Goal: Information Seeking & Learning: Check status

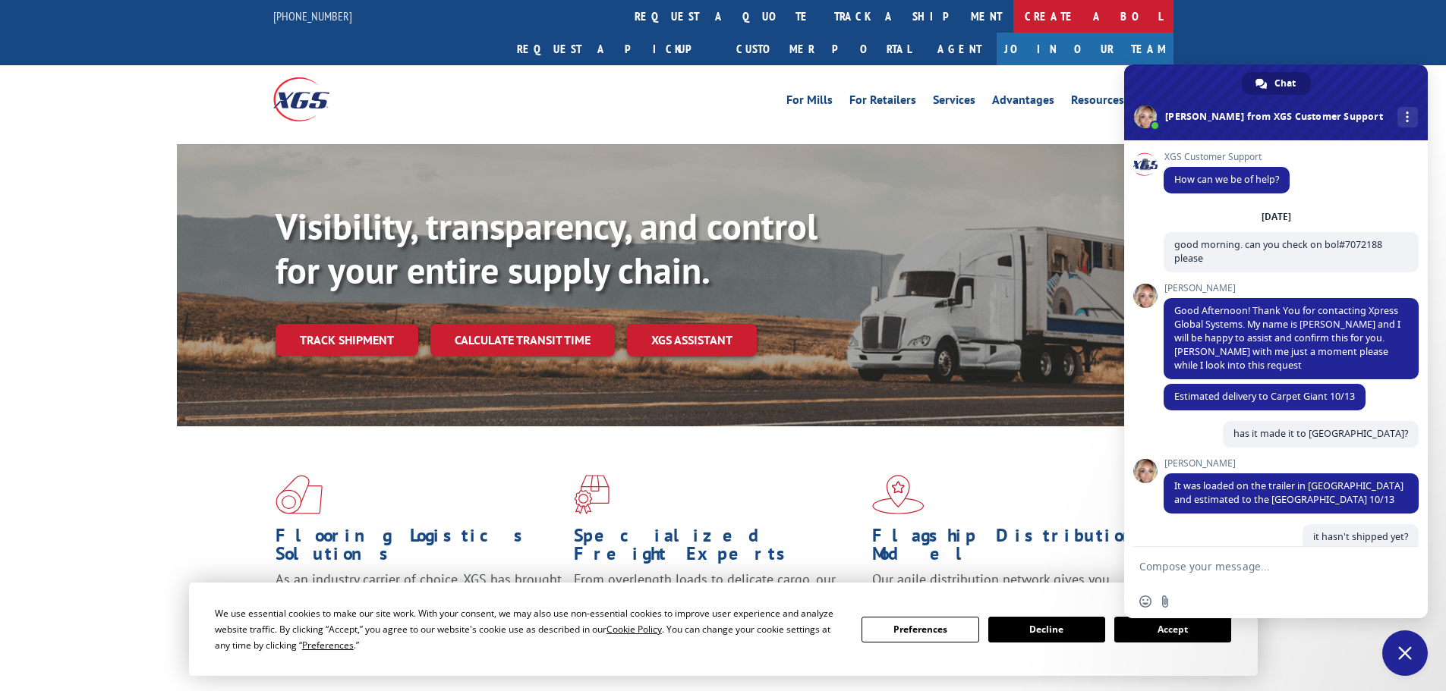
scroll to position [305, 0]
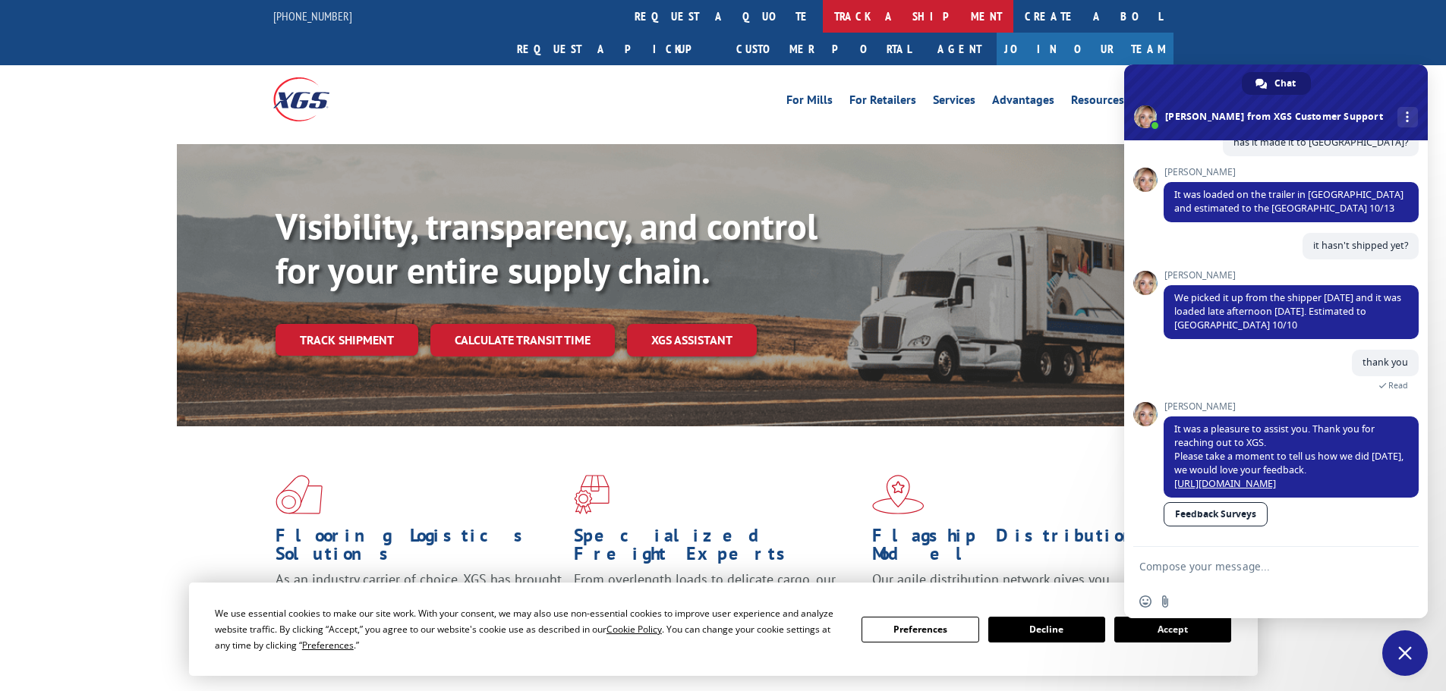
click at [823, 17] on link "track a shipment" at bounding box center [918, 16] width 190 height 33
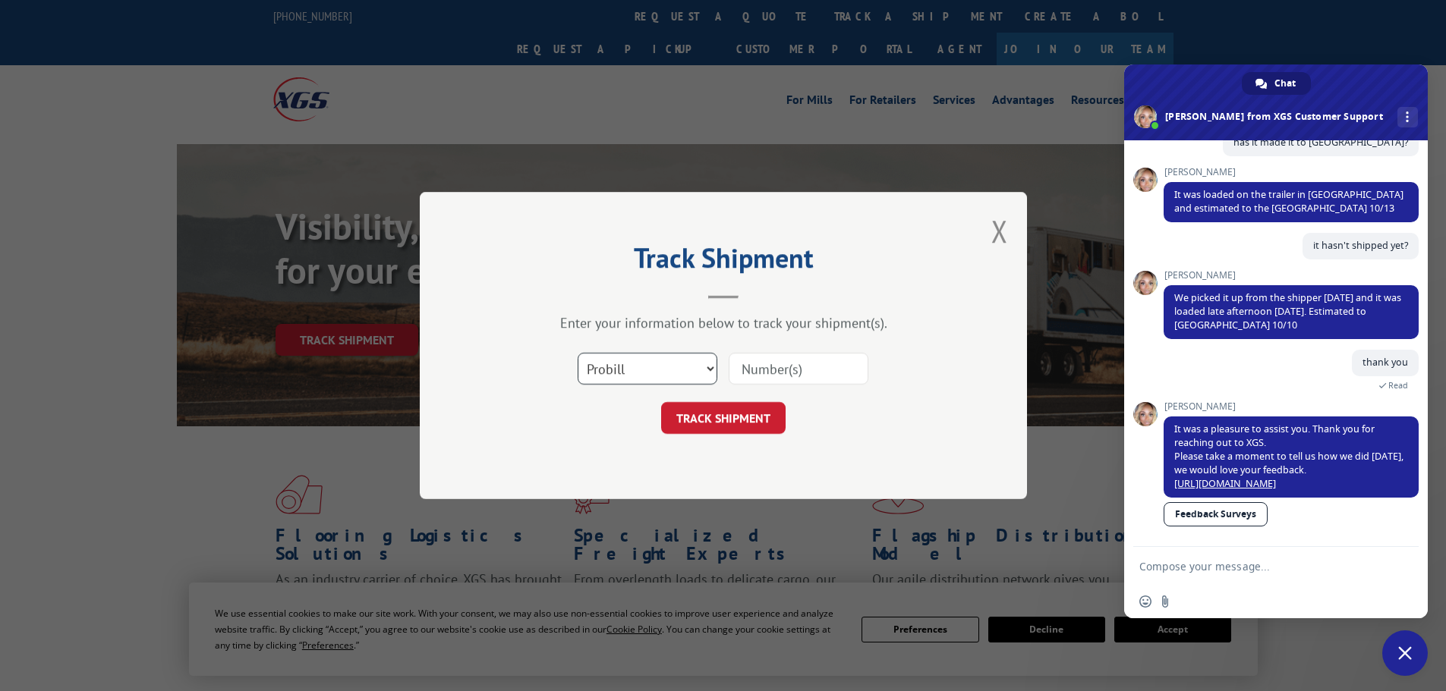
click at [636, 366] on select "Select category... Probill BOL PO" at bounding box center [648, 369] width 140 height 32
select select "bol"
click at [578, 353] on select "Select category... Probill BOL PO" at bounding box center [648, 369] width 140 height 32
click at [782, 365] on input at bounding box center [799, 369] width 140 height 32
type input "7072188"
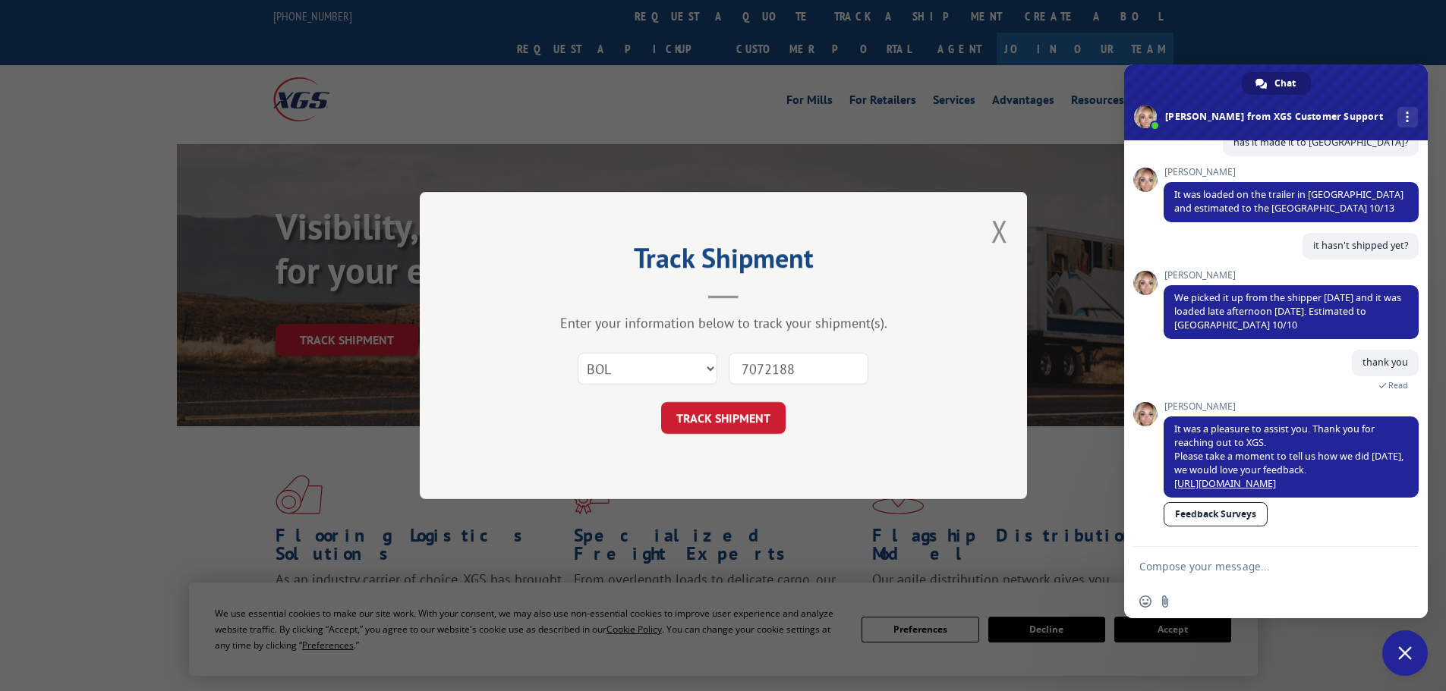
click button "TRACK SHIPMENT" at bounding box center [723, 418] width 124 height 32
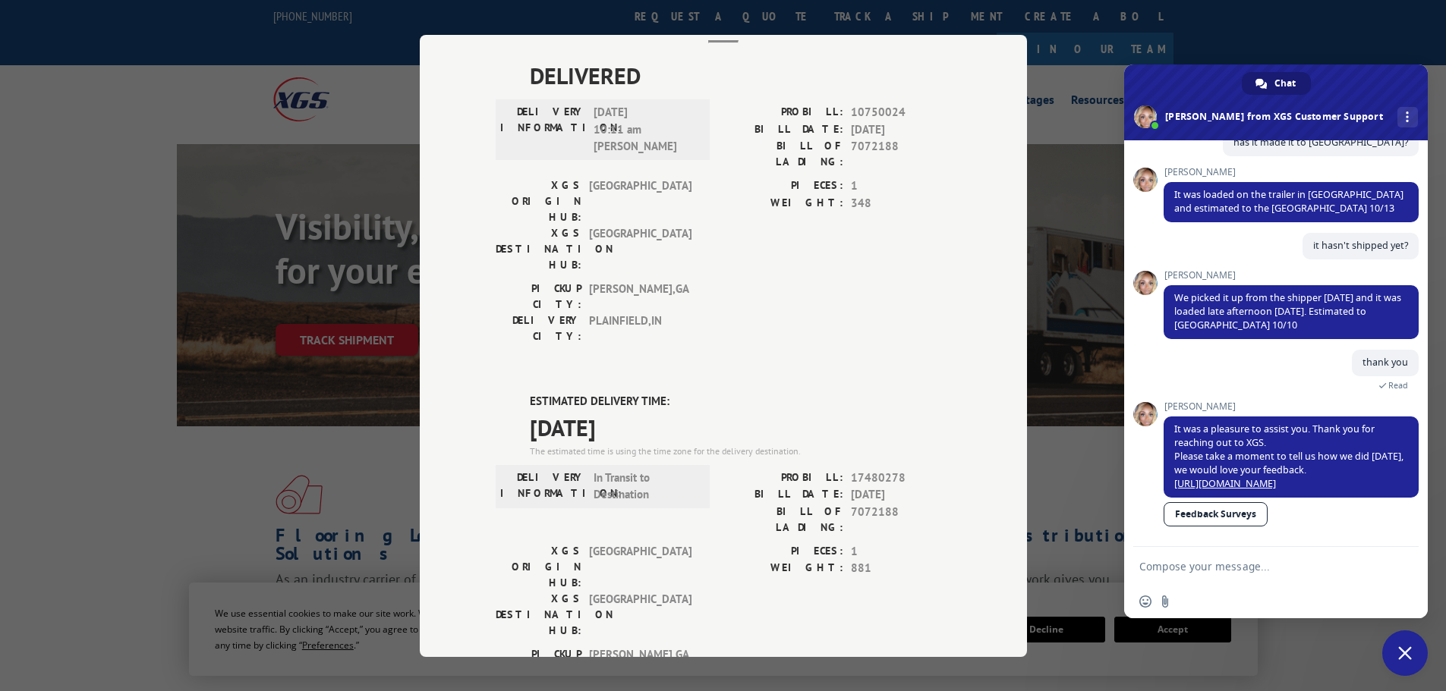
scroll to position [304, 0]
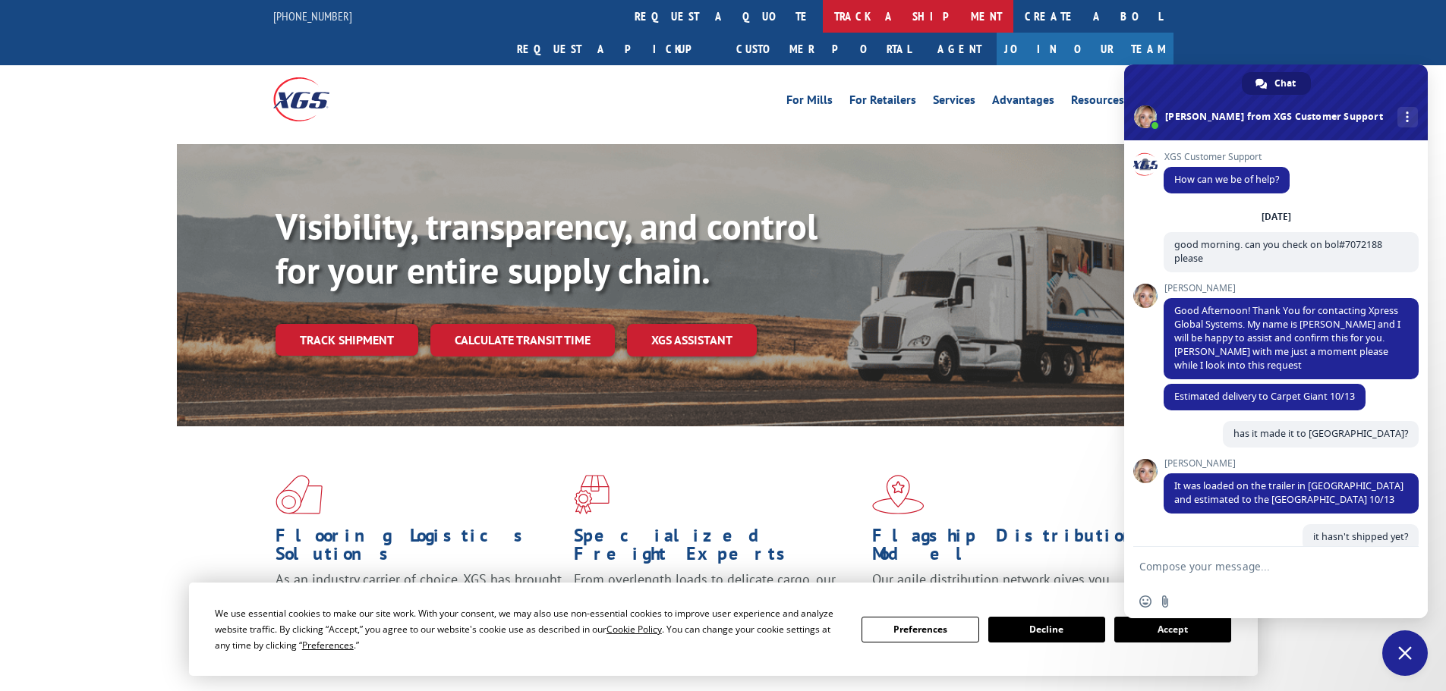
scroll to position [305, 0]
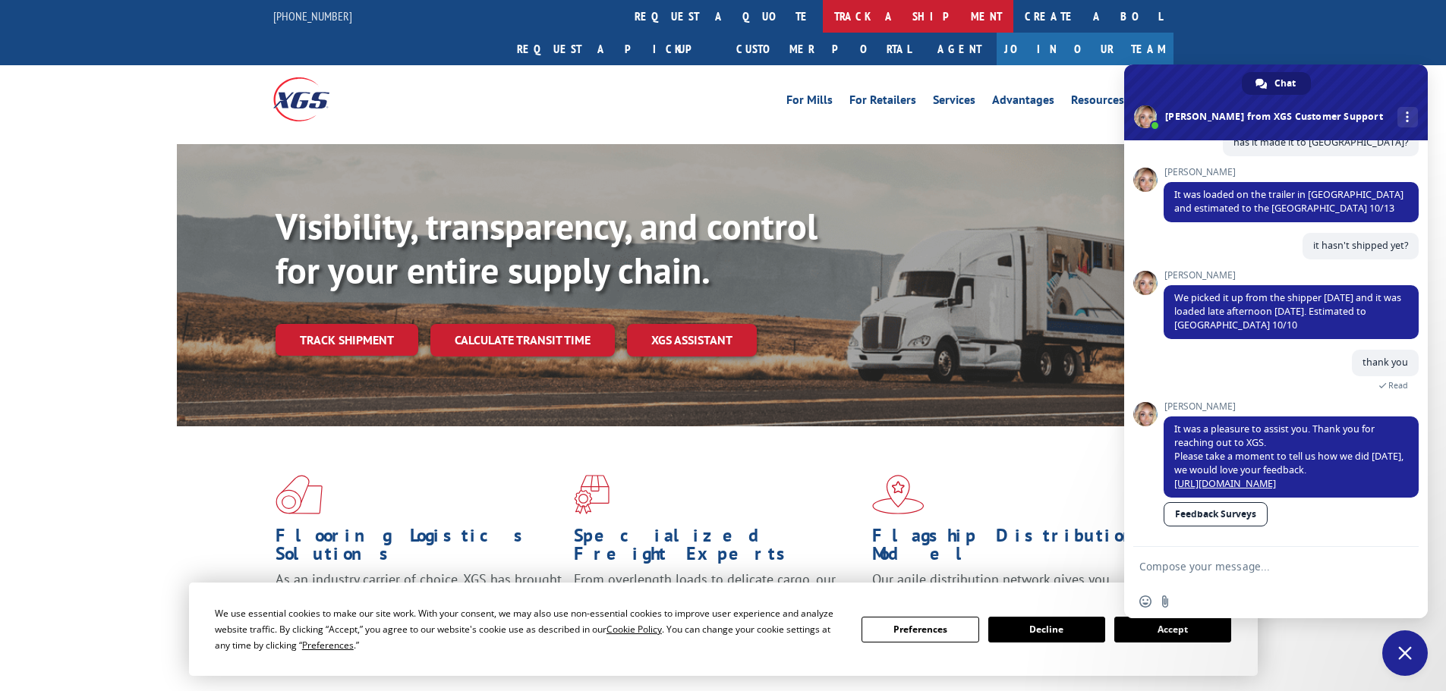
click at [823, 9] on link "track a shipment" at bounding box center [918, 16] width 190 height 33
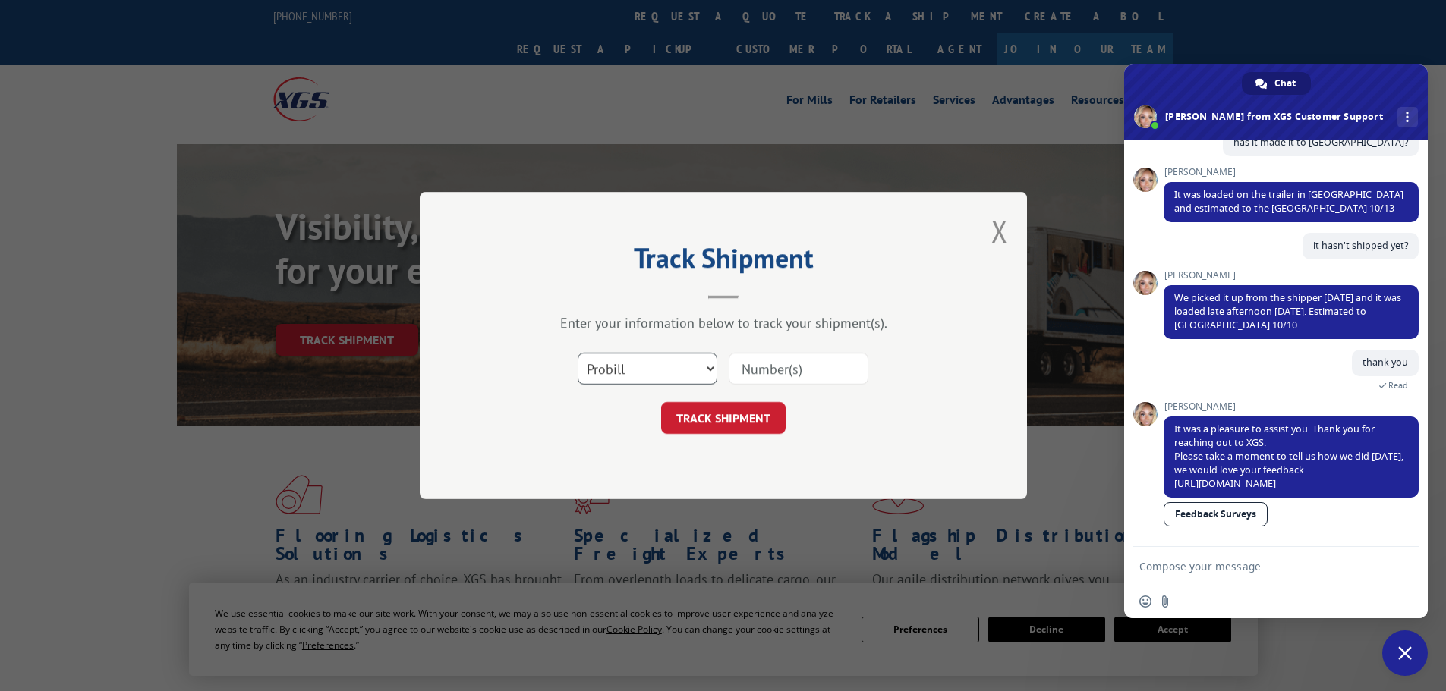
drag, startPoint x: 631, startPoint y: 375, endPoint x: 630, endPoint y: 384, distance: 9.2
click at [631, 375] on select "Select category... Probill BOL PO" at bounding box center [648, 369] width 140 height 32
select select "bol"
click at [578, 353] on select "Select category... Probill BOL PO" at bounding box center [648, 369] width 140 height 32
click at [795, 373] on input at bounding box center [799, 369] width 140 height 32
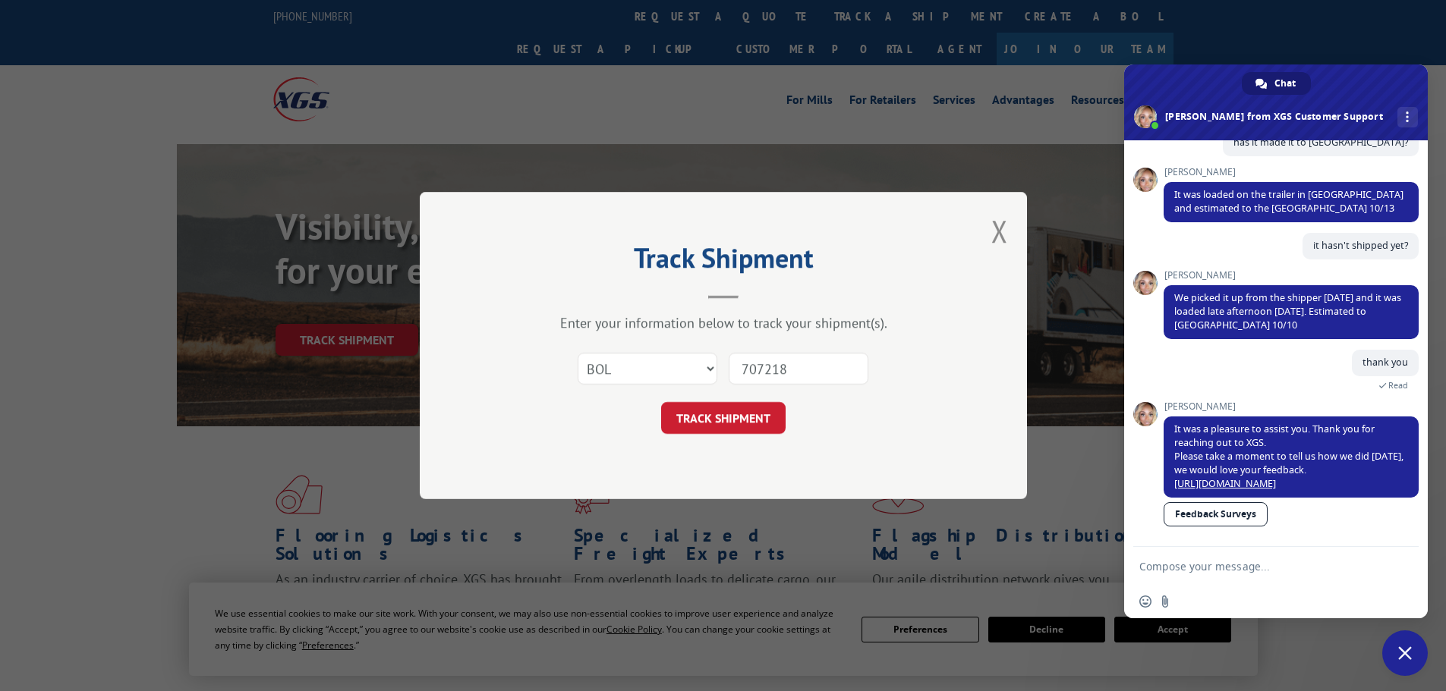
type input "7072188"
click button "TRACK SHIPMENT" at bounding box center [723, 418] width 124 height 32
